Goal: Check status: Check status

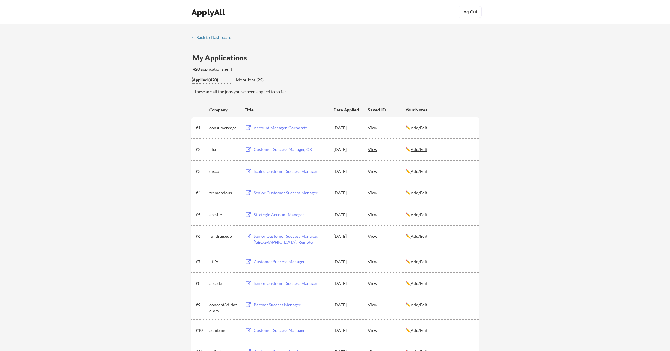
drag, startPoint x: 208, startPoint y: 80, endPoint x: 211, endPoint y: 79, distance: 4.0
click at [208, 80] on div "Applied (420)" at bounding box center [212, 80] width 39 height 6
click at [205, 79] on div "Applied (420)" at bounding box center [212, 80] width 39 height 6
click at [206, 36] on div "← Back to Dashboard" at bounding box center [213, 37] width 45 height 4
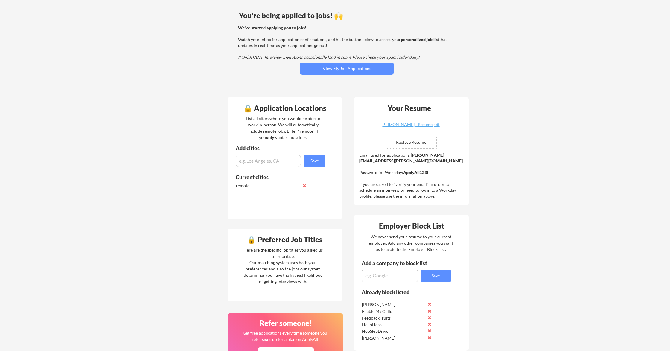
scroll to position [41, 0]
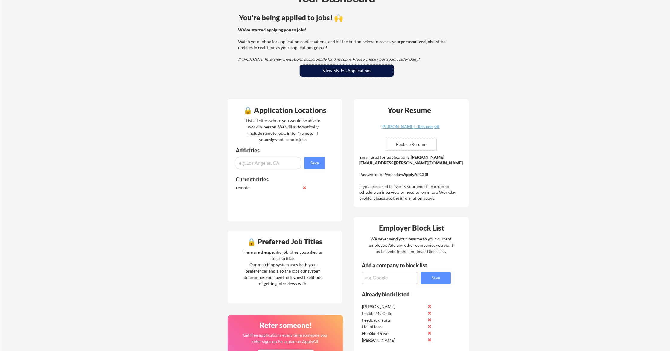
click at [355, 71] on button "View My Job Applications" at bounding box center [347, 71] width 94 height 12
